Goal: Information Seeking & Learning: Learn about a topic

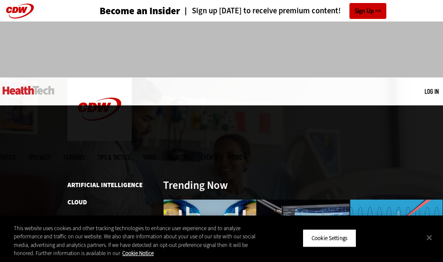
click at [87, 214] on li "Data Analytics" at bounding box center [111, 219] width 88 height 10
click at [91, 215] on link "Data Analytics" at bounding box center [90, 219] width 47 height 9
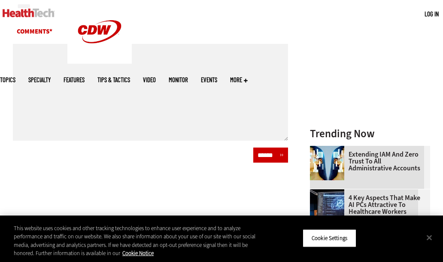
scroll to position [364, 0]
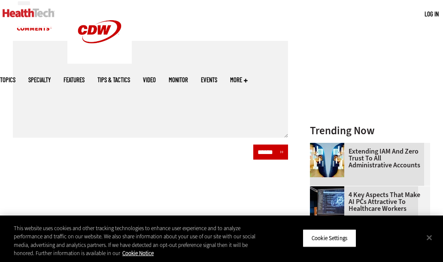
click at [286, 28] on form "**********" at bounding box center [150, 18] width 275 height 239
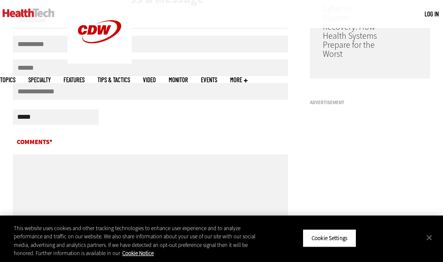
scroll to position [0, 0]
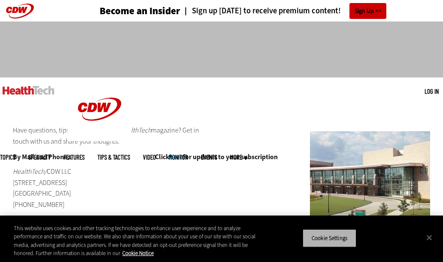
drag, startPoint x: 317, startPoint y: 235, endPoint x: 118, endPoint y: 211, distance: 200.3
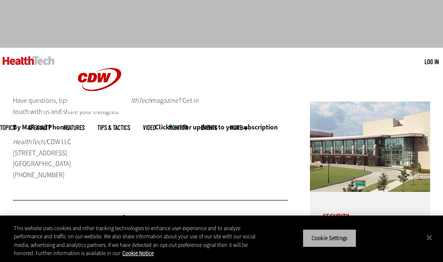
scroll to position [29, 0]
